Goal: Find specific page/section: Find specific page/section

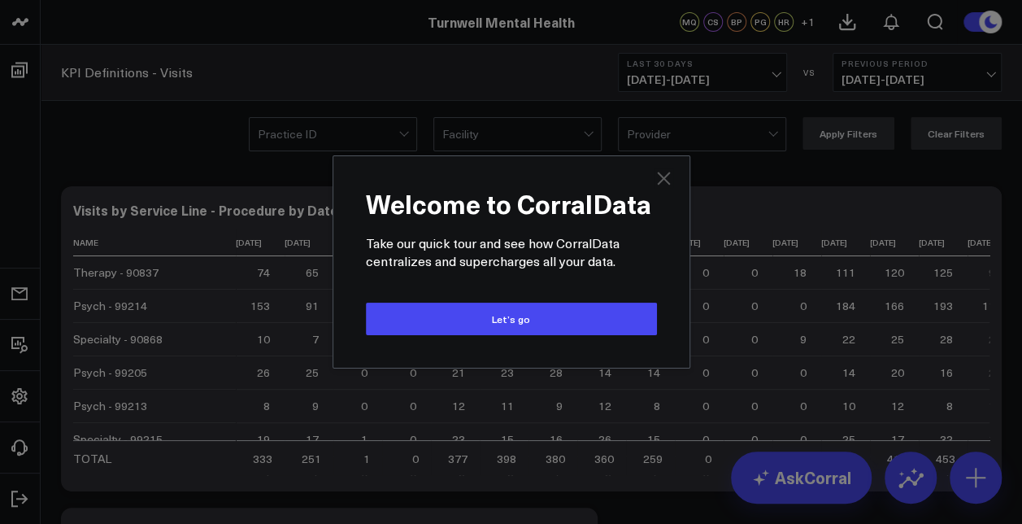
click at [662, 180] on icon "Close" at bounding box center [663, 178] width 13 height 13
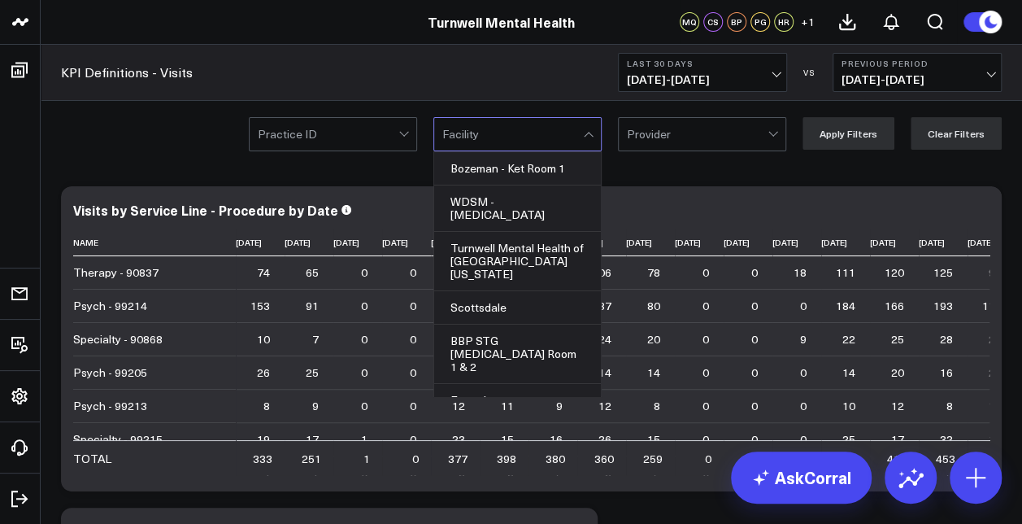
click at [593, 132] on div at bounding box center [588, 136] width 9 height 9
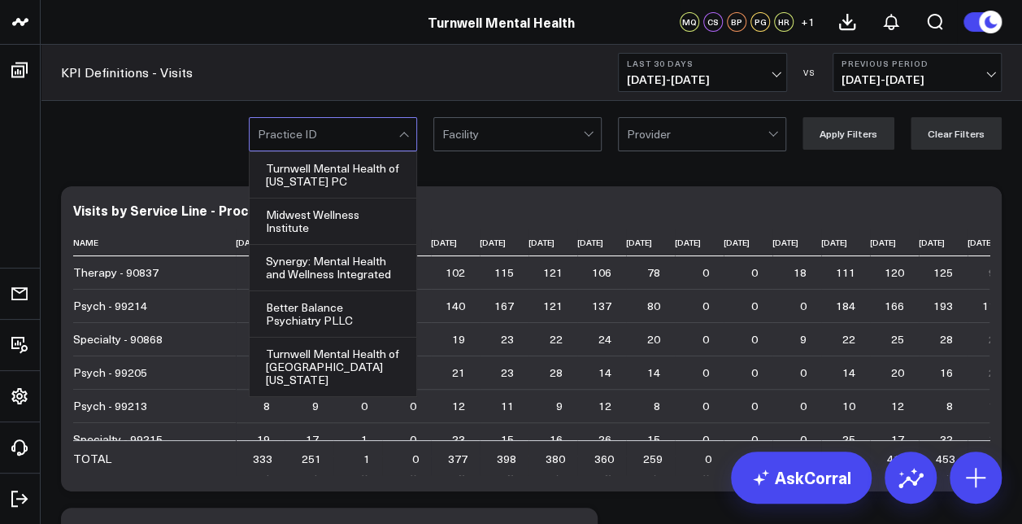
click at [412, 132] on div at bounding box center [405, 134] width 14 height 33
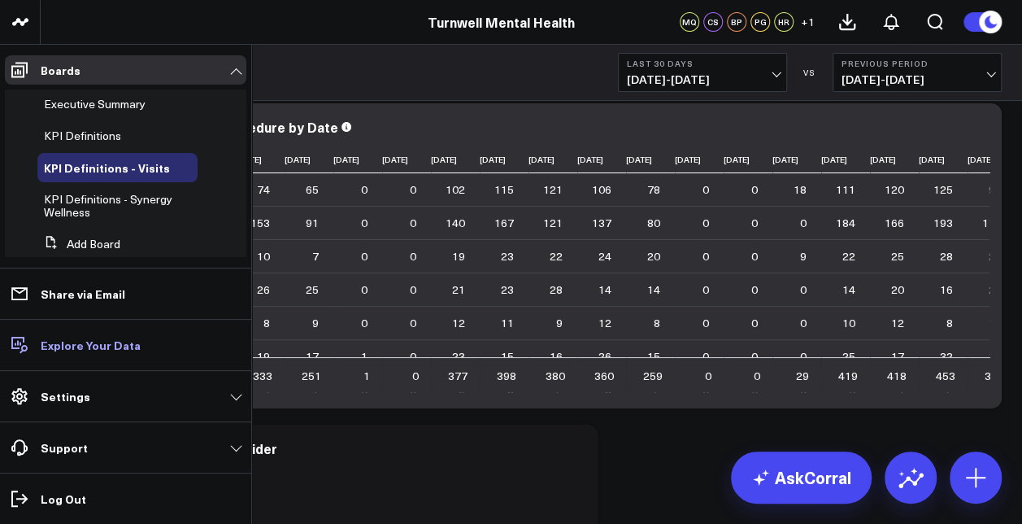
scroll to position [52, 0]
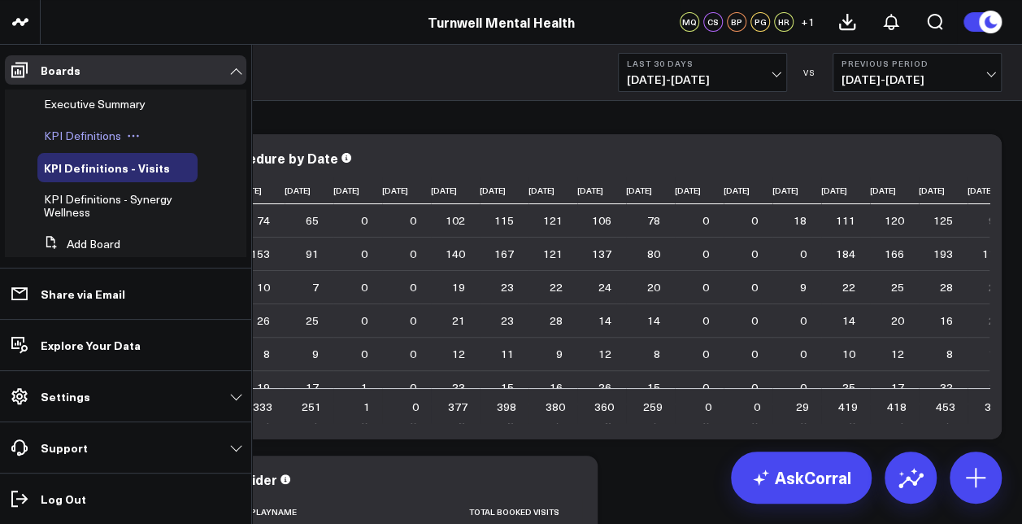
click at [102, 135] on span "KPI Definitions" at bounding box center [82, 135] width 77 height 15
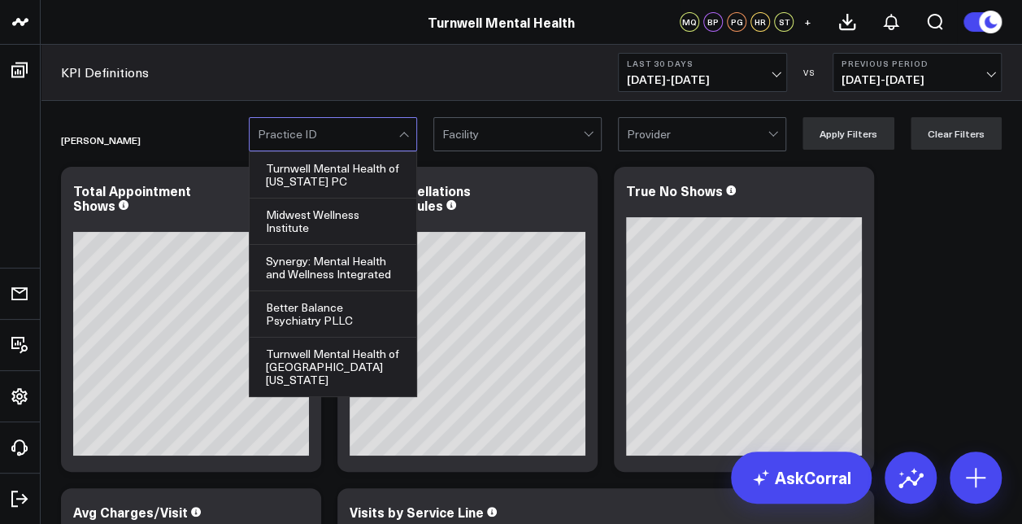
click at [411, 131] on div at bounding box center [405, 134] width 14 height 33
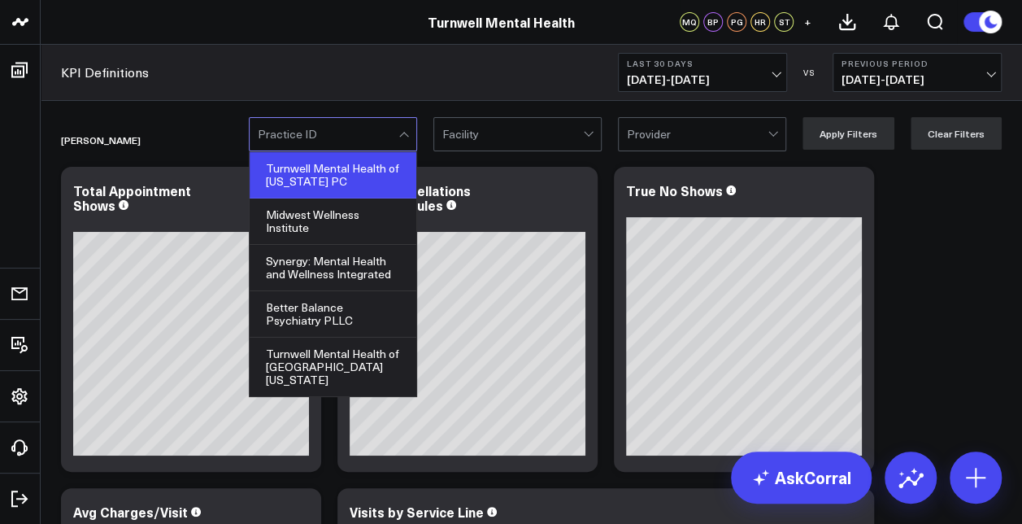
click at [371, 171] on div "Turnwell Mental Health of South Carolina PC" at bounding box center [333, 175] width 167 height 46
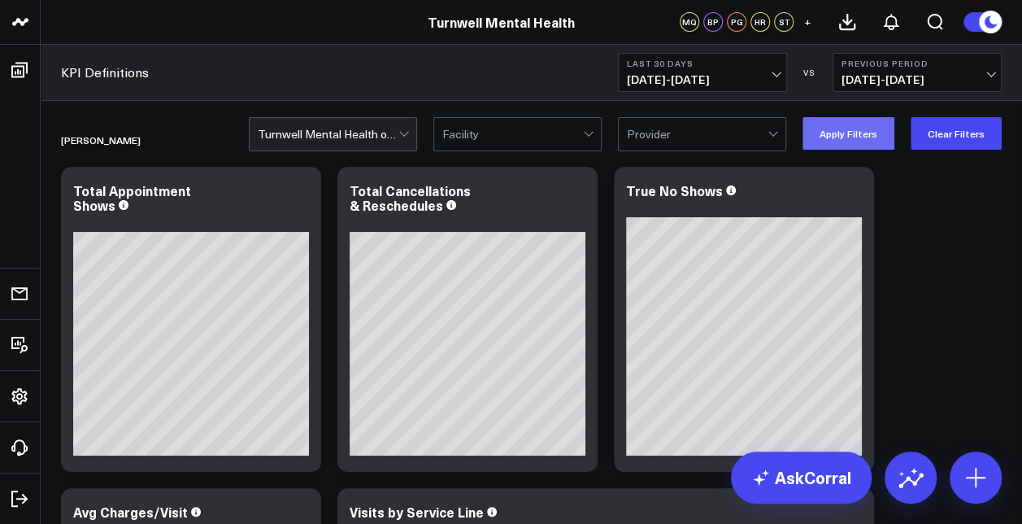
click at [860, 132] on button "Apply Filters" at bounding box center [849, 133] width 92 height 33
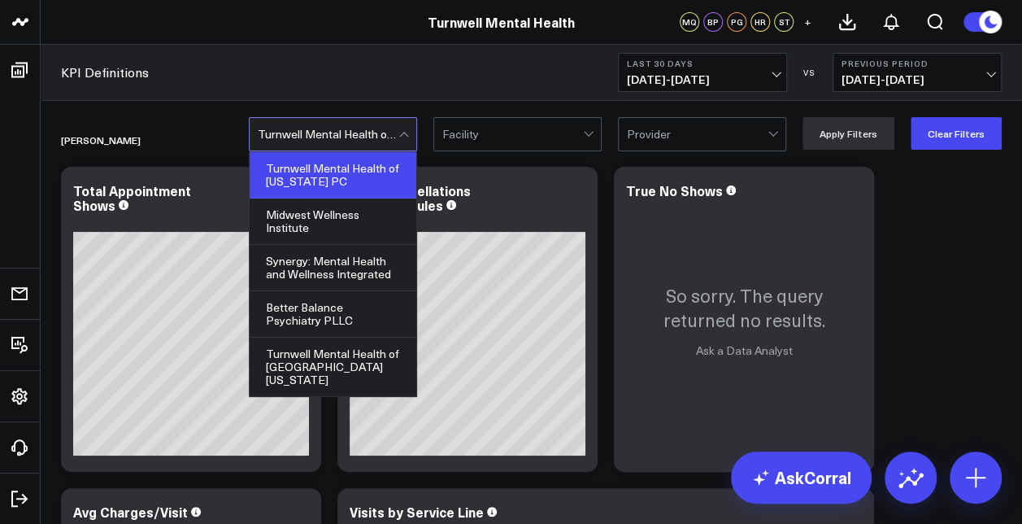
click at [408, 133] on div at bounding box center [403, 136] width 9 height 9
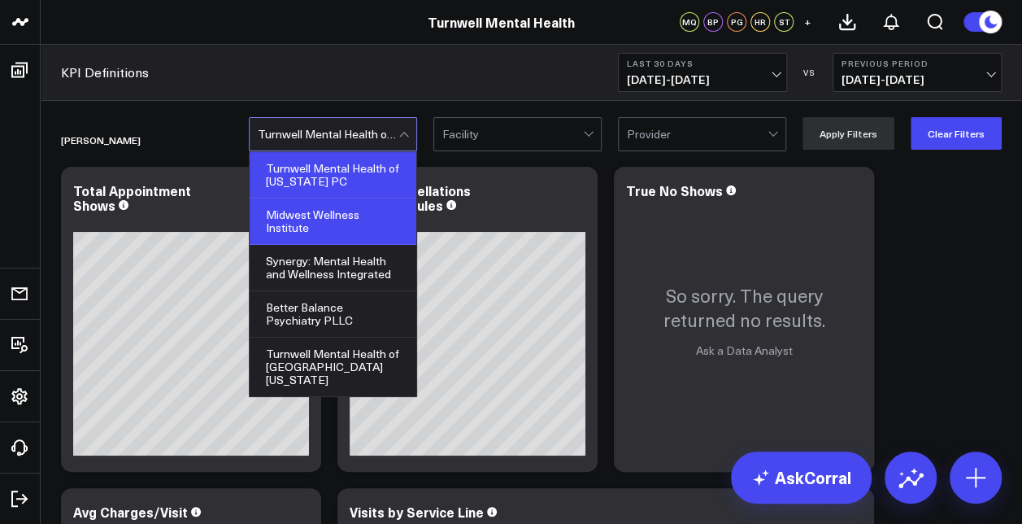
click at [339, 216] on div "Midwest Wellness Institute" at bounding box center [333, 221] width 167 height 46
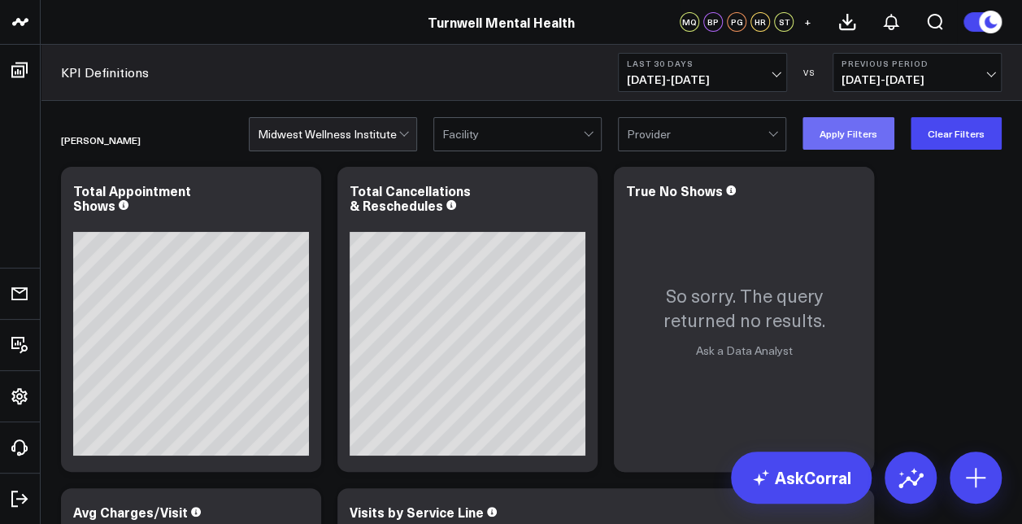
click at [842, 130] on button "Apply Filters" at bounding box center [849, 133] width 92 height 33
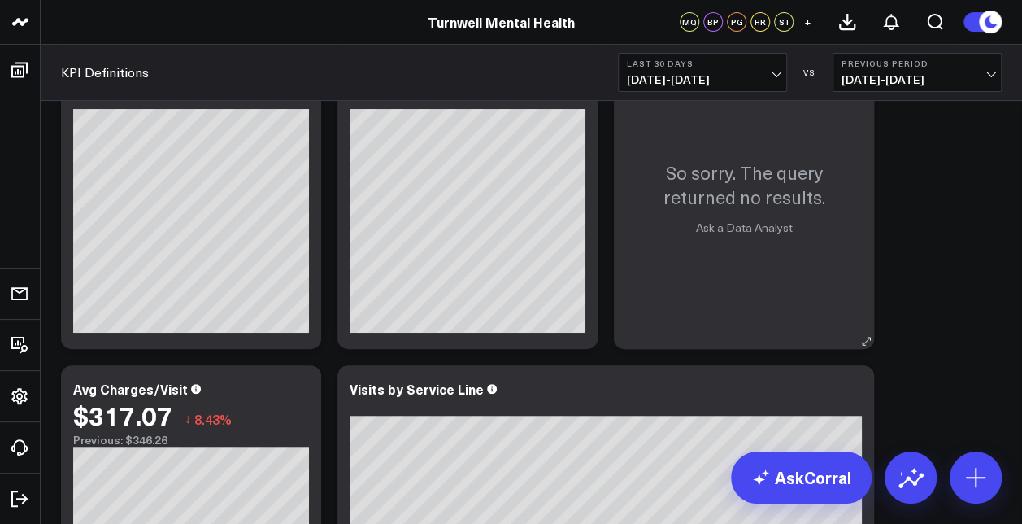
scroll to position [124, 0]
